Goal: Check status: Check status

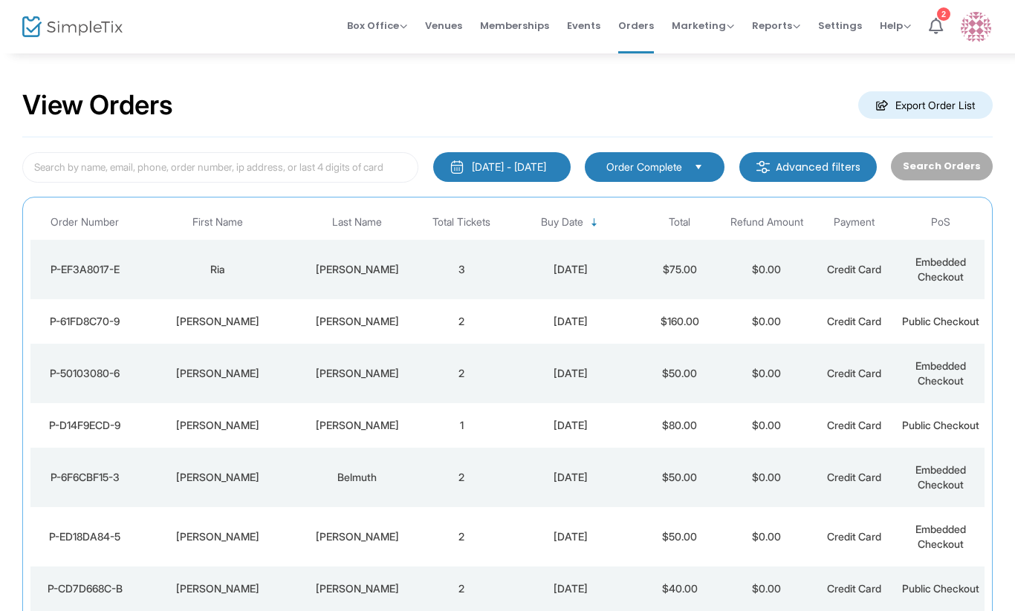
click at [356, 329] on div "[PERSON_NAME]" at bounding box center [357, 321] width 114 height 15
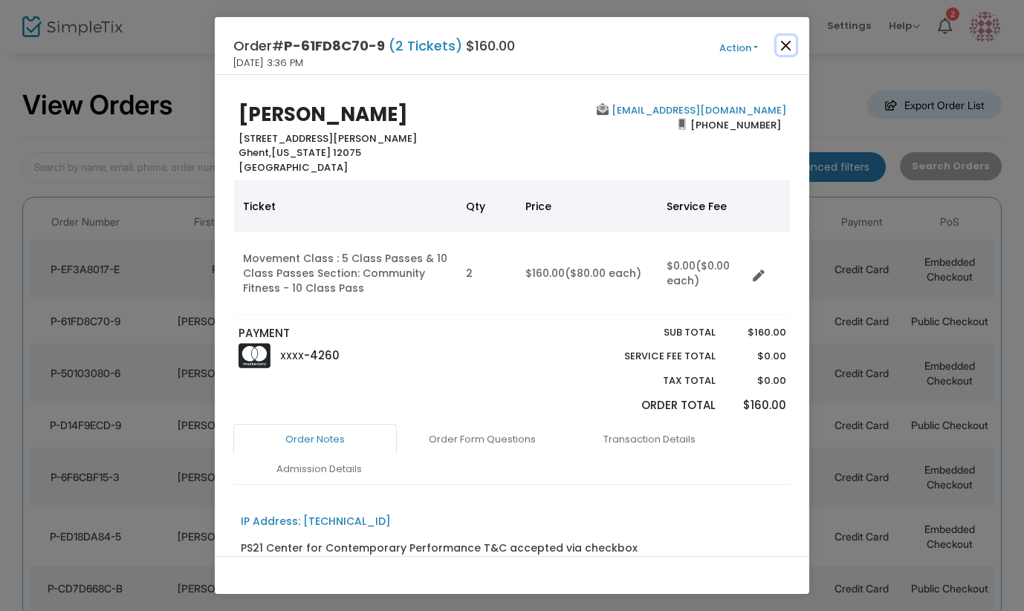
click at [789, 44] on button "Close" at bounding box center [785, 45] width 19 height 19
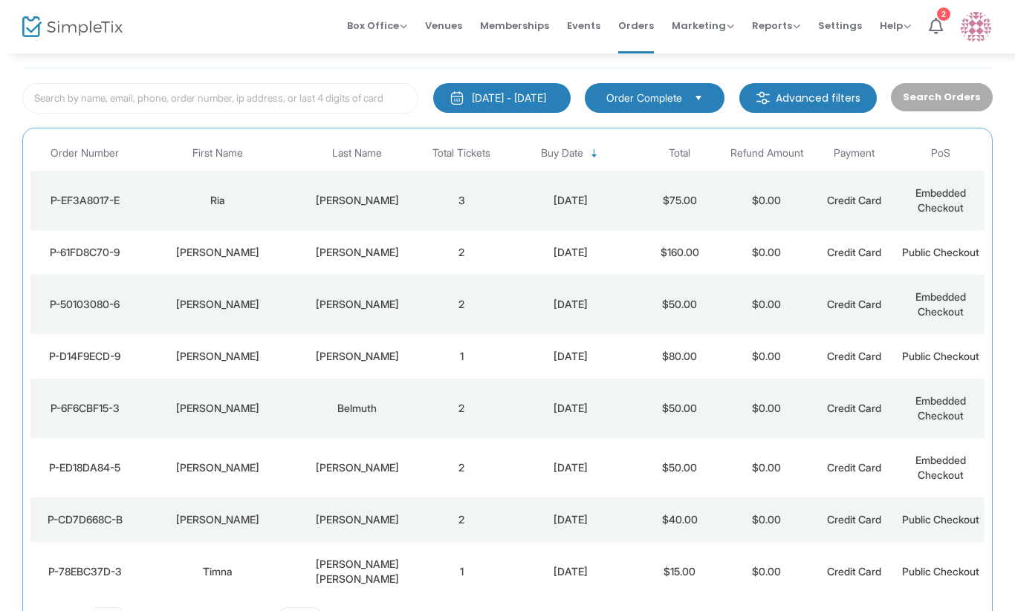
scroll to position [104, 0]
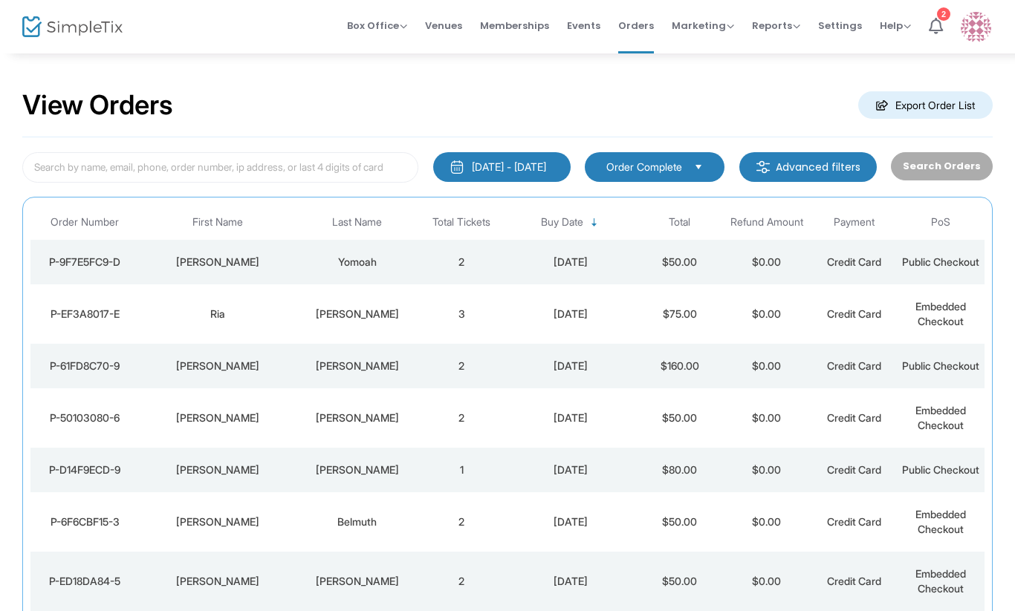
click at [267, 269] on div "[PERSON_NAME]" at bounding box center [217, 262] width 149 height 15
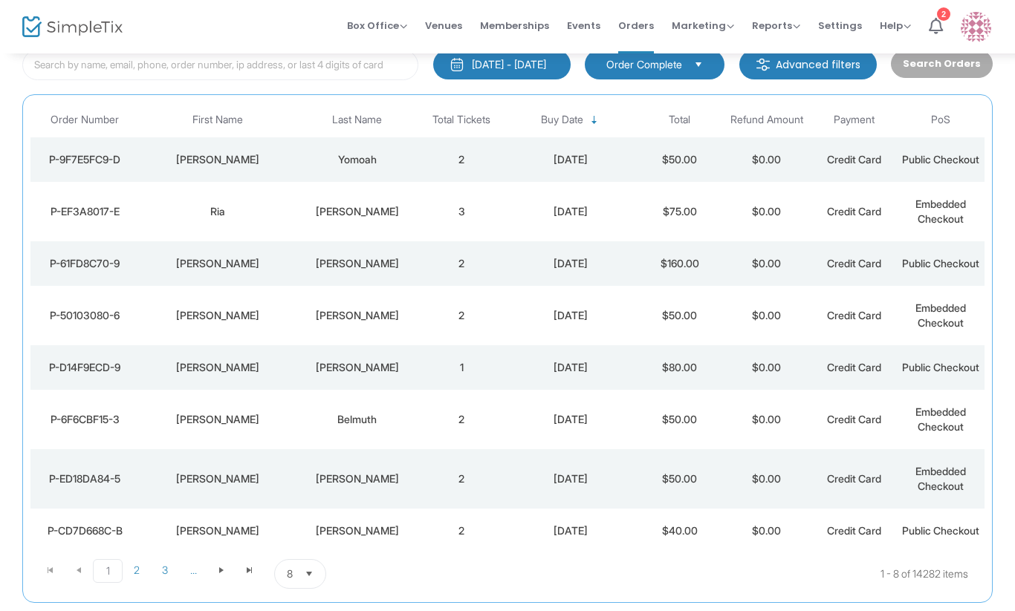
scroll to position [104, 0]
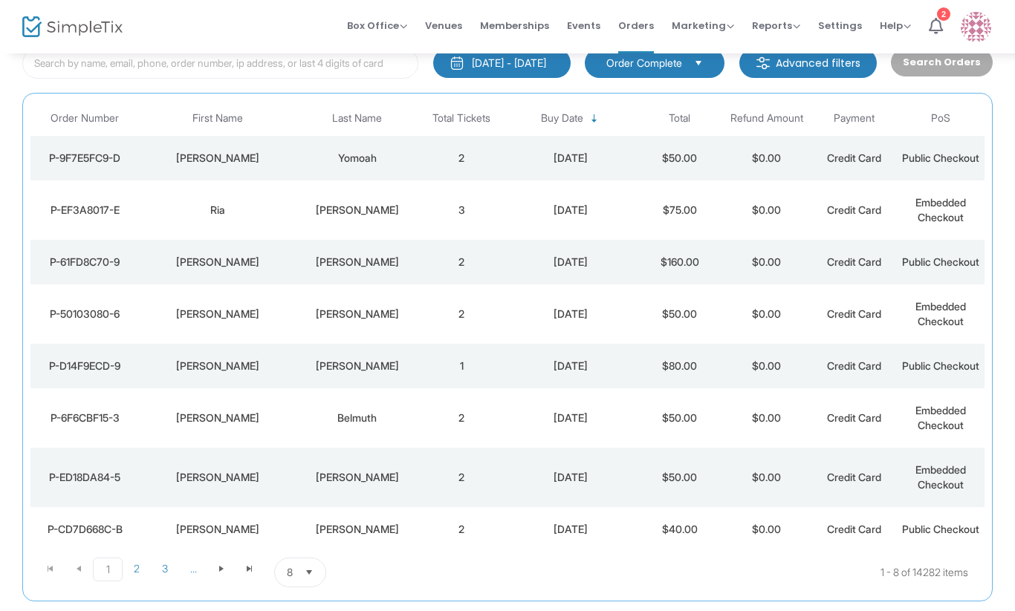
click at [251, 233] on td "Ria" at bounding box center [218, 210] width 157 height 59
click at [263, 181] on td "[PERSON_NAME]" at bounding box center [218, 158] width 157 height 45
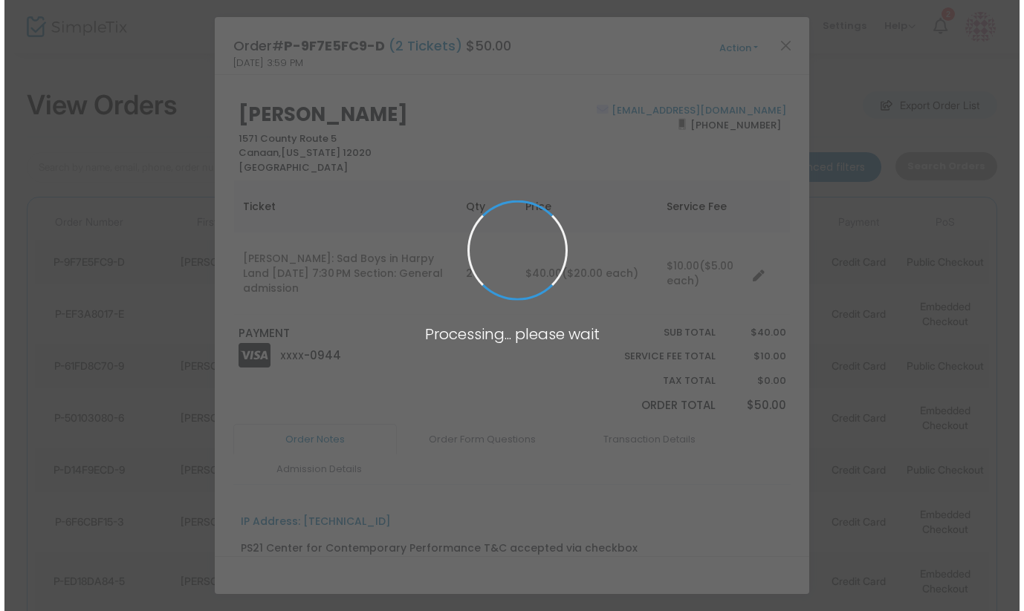
scroll to position [0, 0]
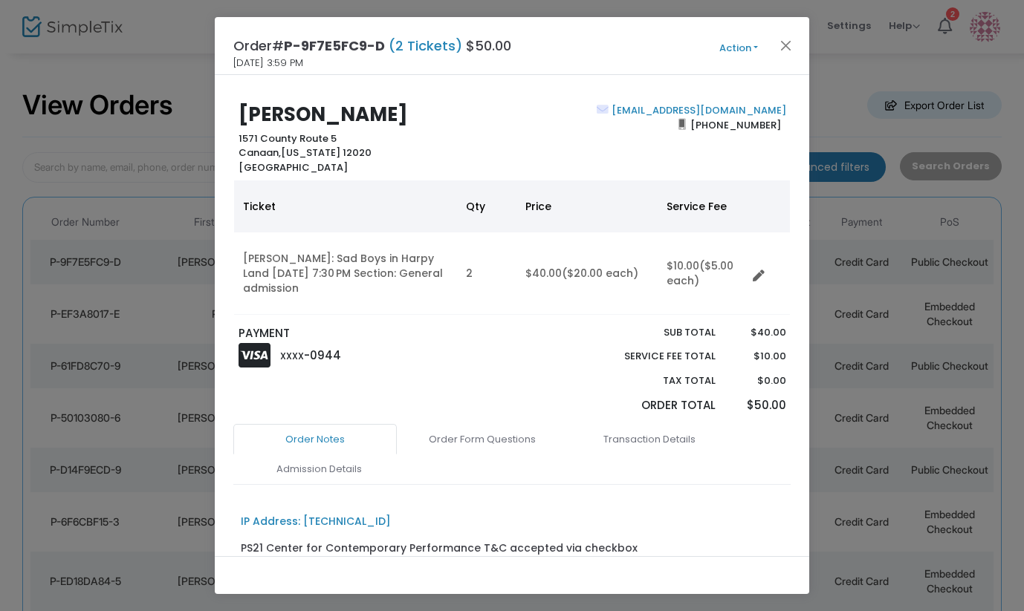
click at [278, 117] on b "Pamela Yomoah" at bounding box center [322, 114] width 169 height 27
copy b "Pamela Yomoah"
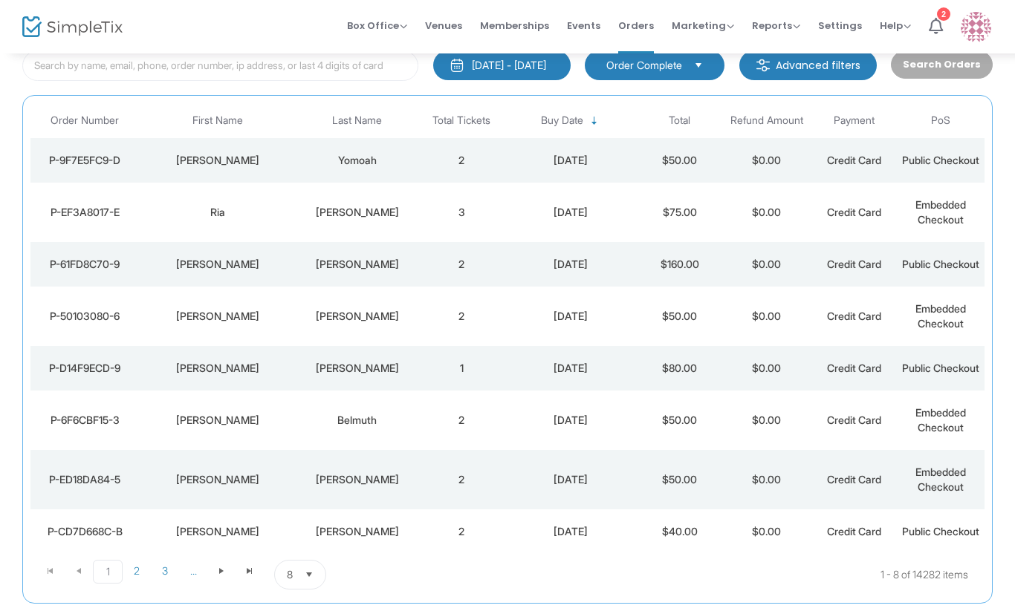
scroll to position [104, 0]
